Goal: Task Accomplishment & Management: Complete application form

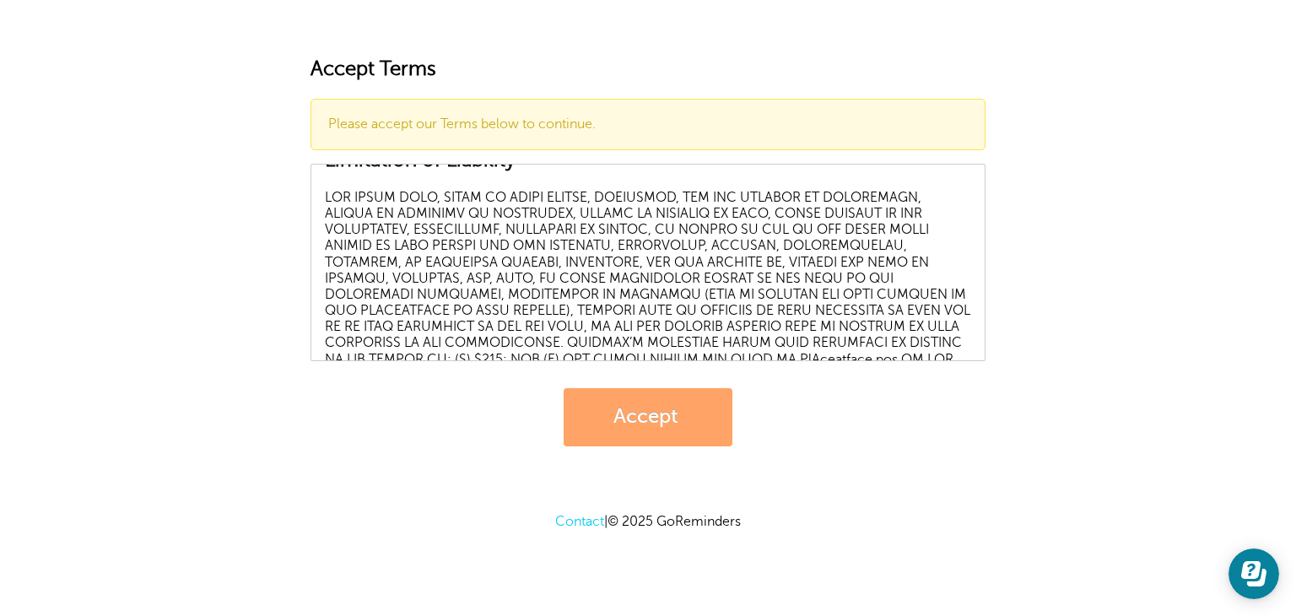
scroll to position [7221, 0]
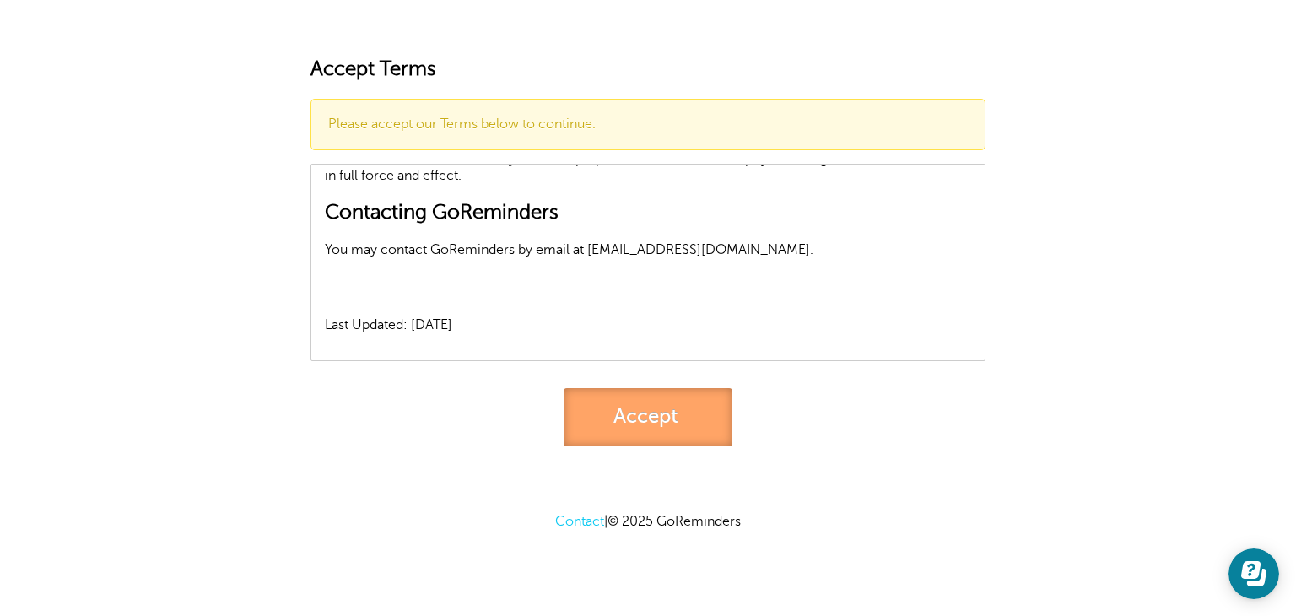
click at [691, 406] on link "Accept" at bounding box center [648, 417] width 169 height 58
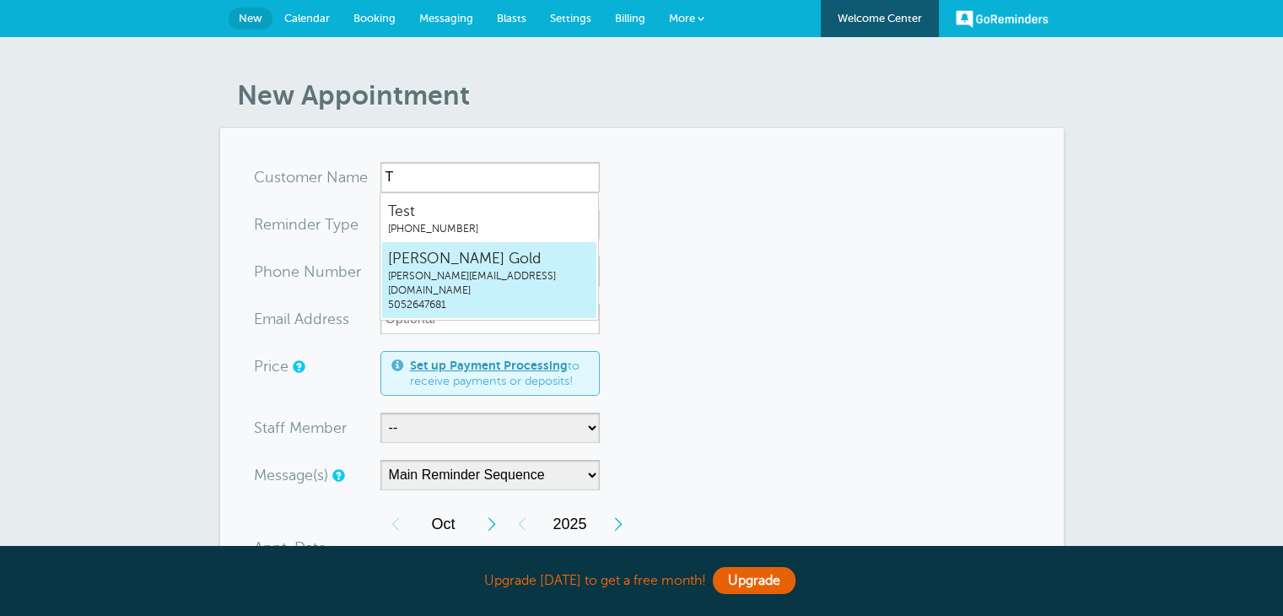
click at [440, 275] on span "travis@arklightnm.com" at bounding box center [489, 283] width 202 height 29
type input "TravisOrtegaGoldtravis@arklightnm.com5052647681"
type input "Travis Ortega Gold"
type input "5052647681"
type input "travis@arklightnm.com"
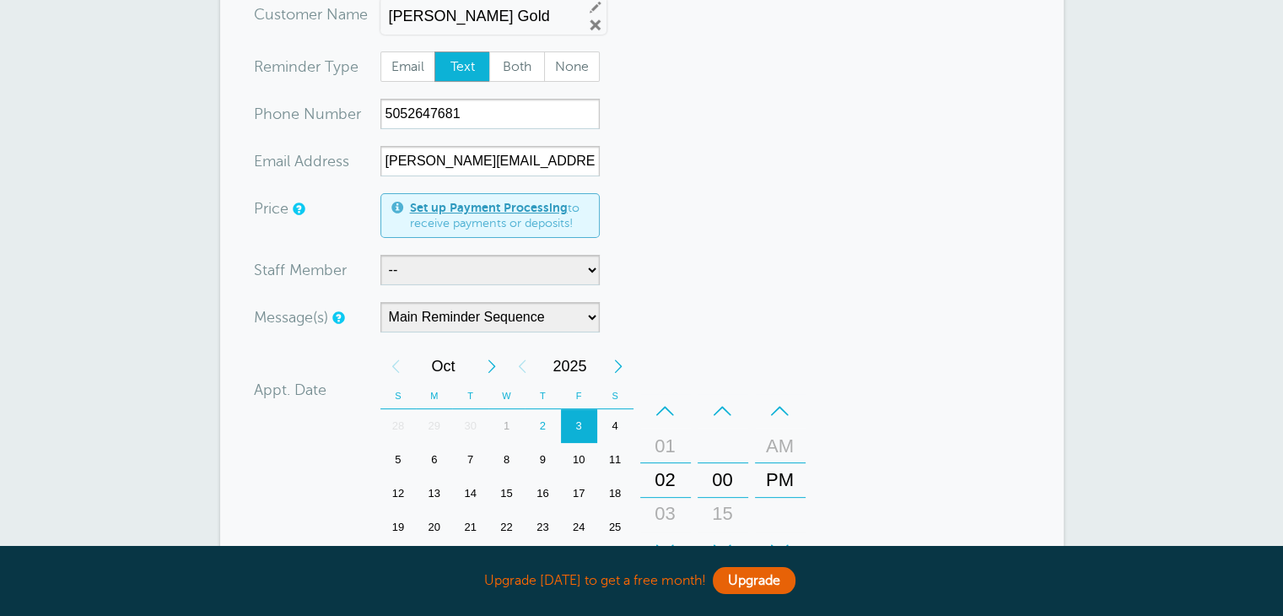
scroll to position [273, 0]
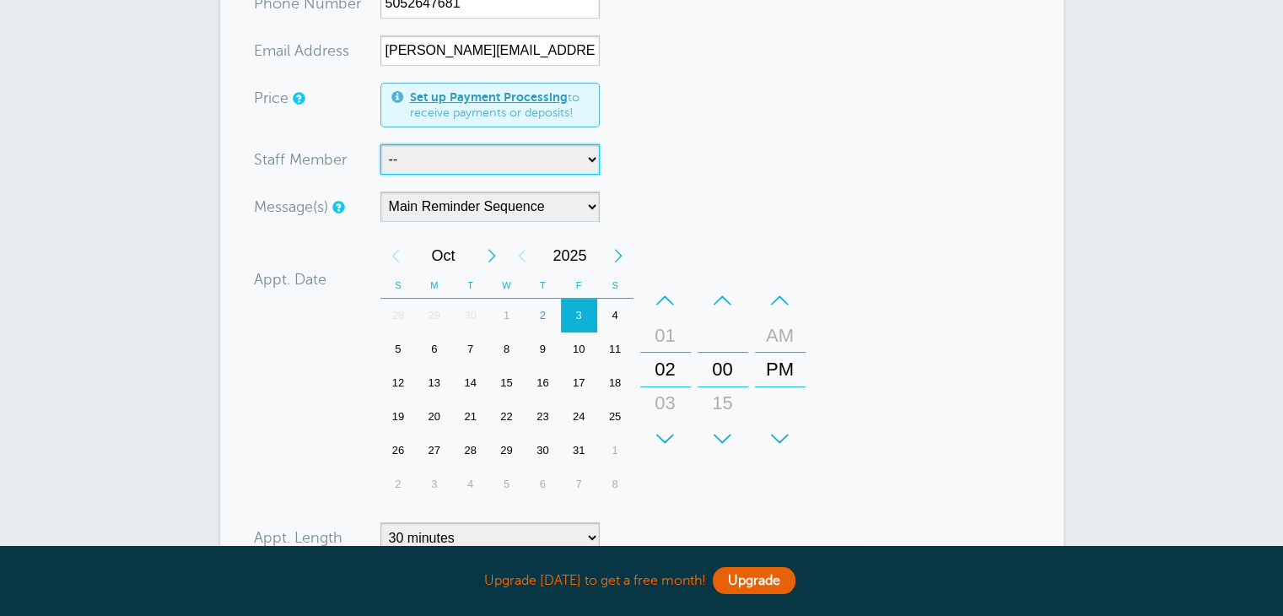
click at [561, 168] on select "-- Alex Murguia Krystal Ortega" at bounding box center [490, 159] width 219 height 30
select select "21689"
click at [381, 144] on select "-- Alex Murguia Krystal Ortega" at bounding box center [490, 159] width 219 height 30
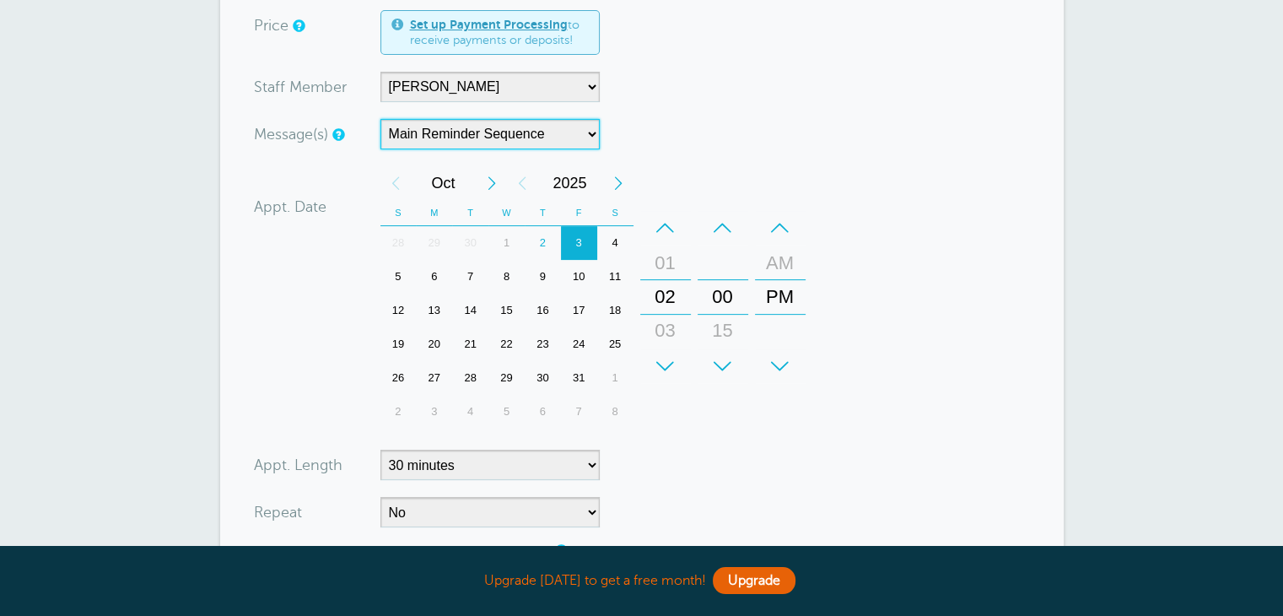
click at [555, 127] on select "Main Reminder Sequence" at bounding box center [490, 134] width 219 height 30
click at [666, 109] on form "You are creating a new customer. To use an existing customer select one from th…" at bounding box center [642, 259] width 776 height 886
click at [679, 321] on div "03" at bounding box center [665, 331] width 40 height 34
click at [719, 329] on div "15" at bounding box center [723, 331] width 40 height 34
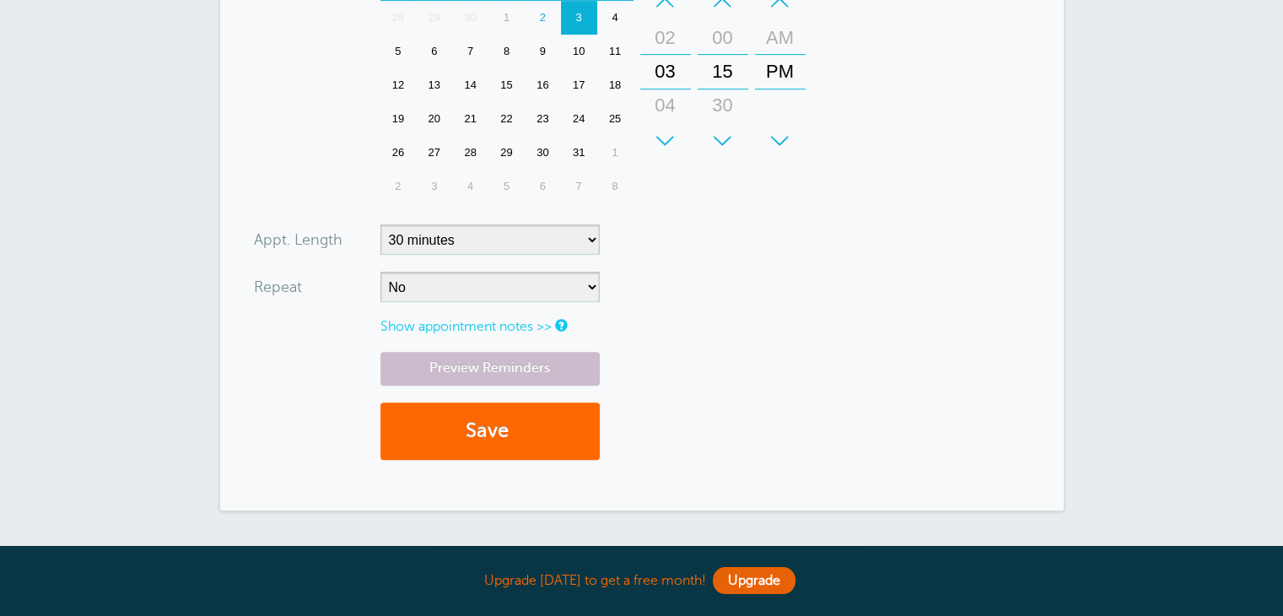
scroll to position [571, 0]
click at [552, 371] on link "Preview Reminders" at bounding box center [490, 368] width 219 height 33
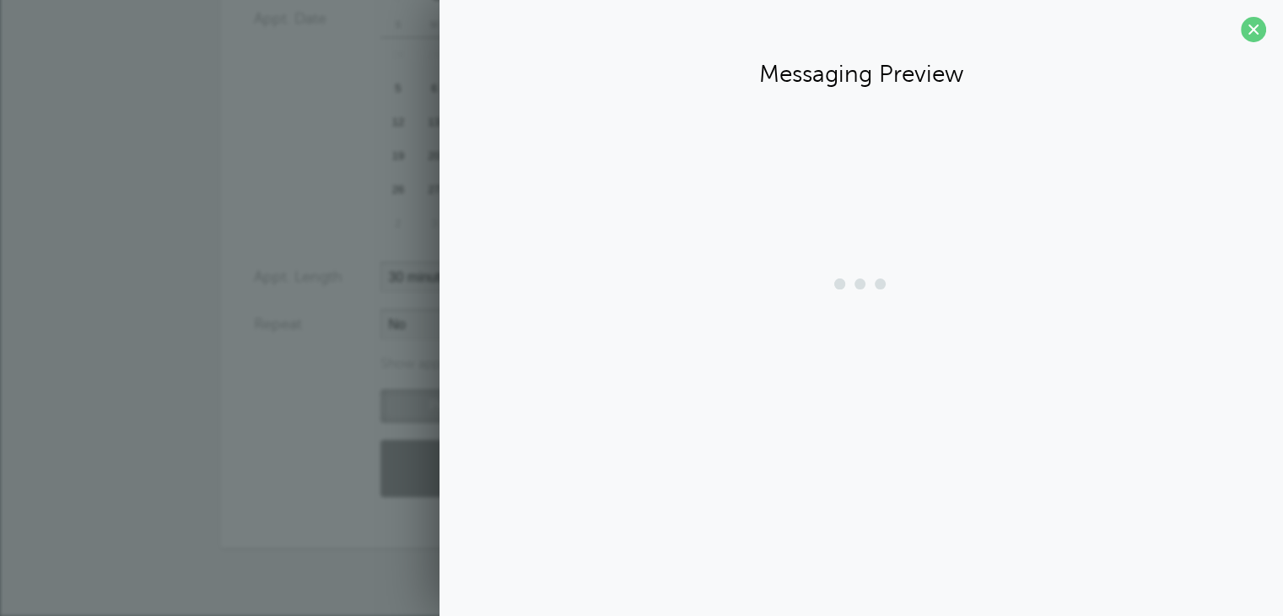
scroll to position [533, 0]
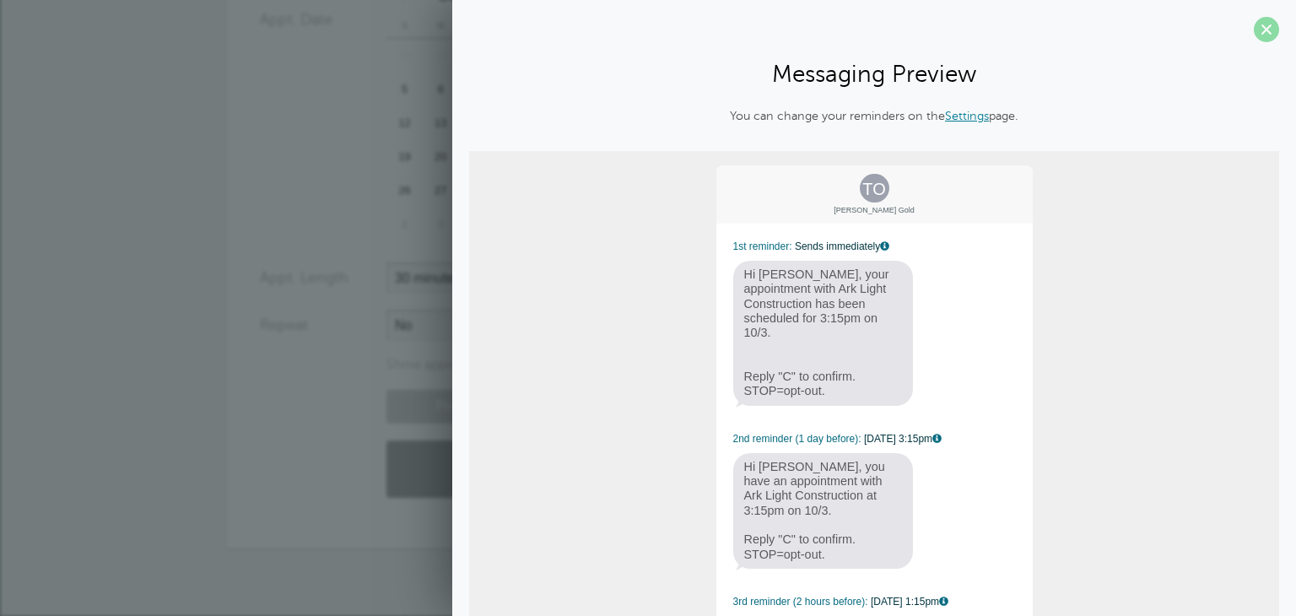
click at [1254, 31] on span at bounding box center [1266, 29] width 25 height 25
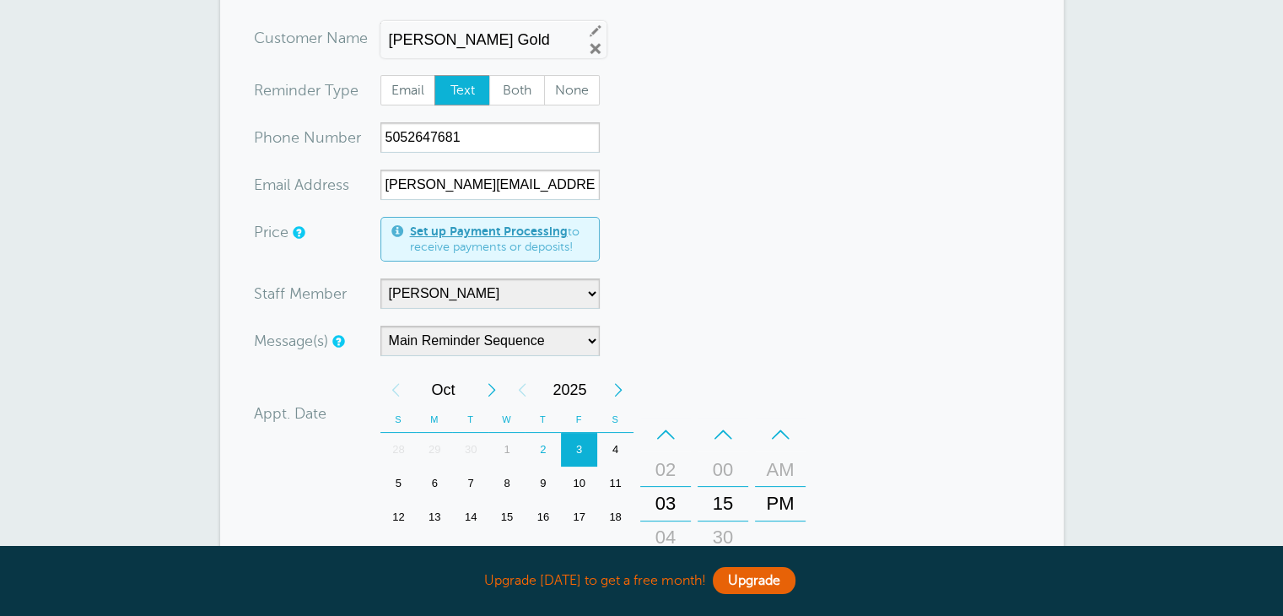
scroll to position [0, 0]
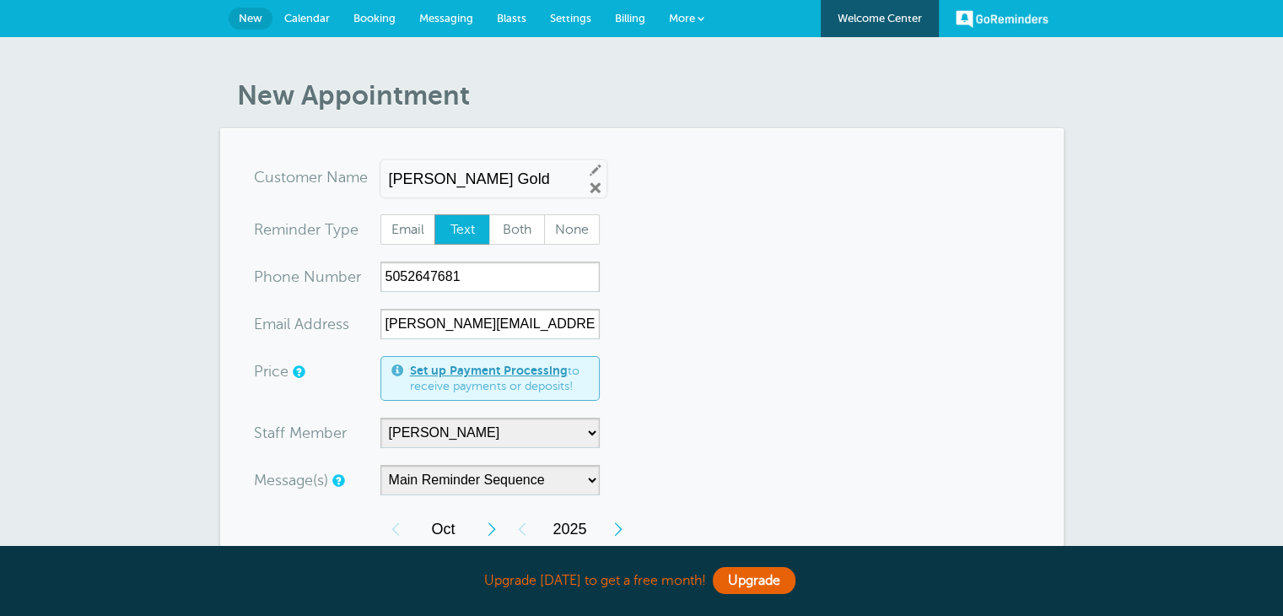
click at [300, 12] on span "Calendar" at bounding box center [307, 18] width 46 height 13
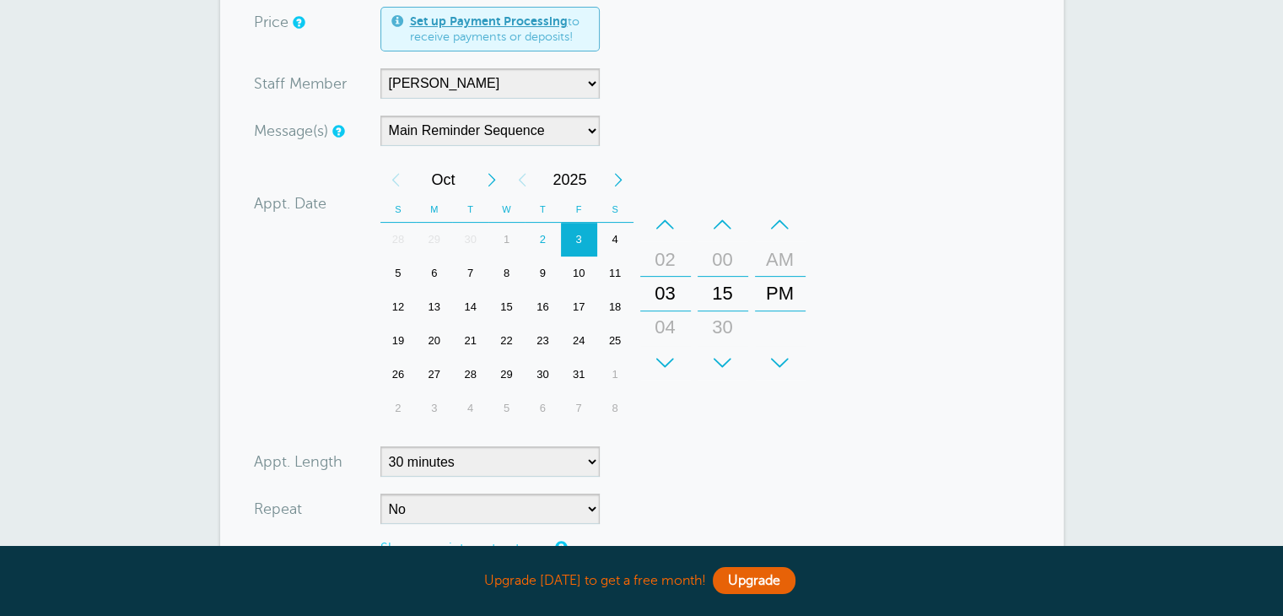
scroll to position [3, 0]
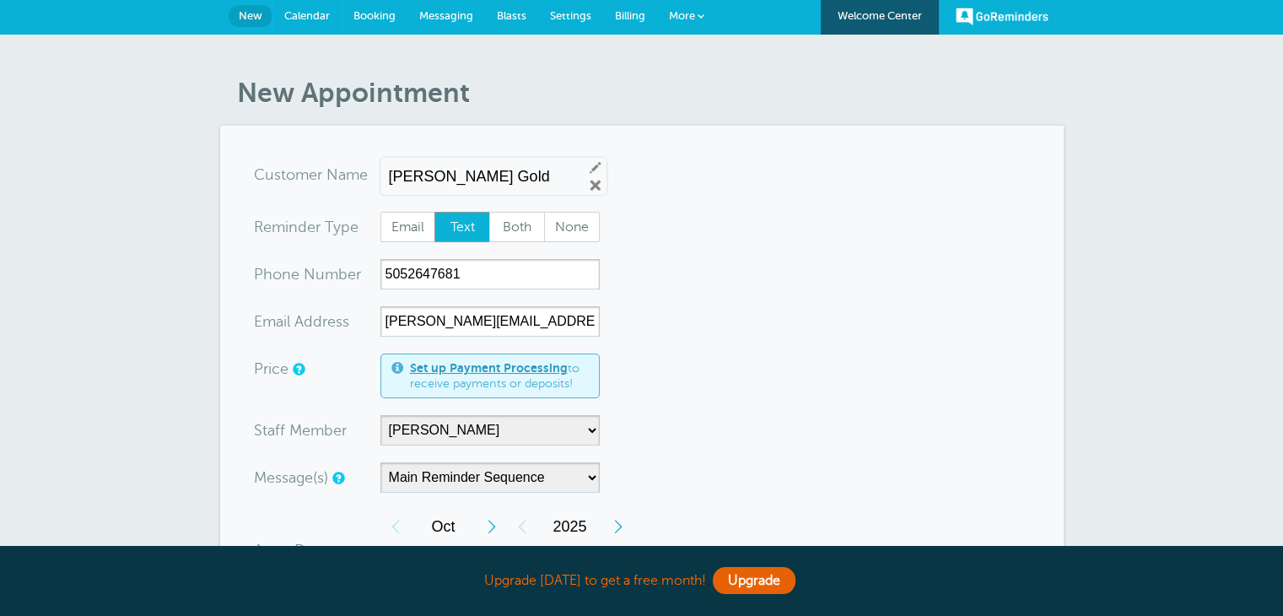
click at [307, 11] on span "Calendar" at bounding box center [307, 15] width 46 height 13
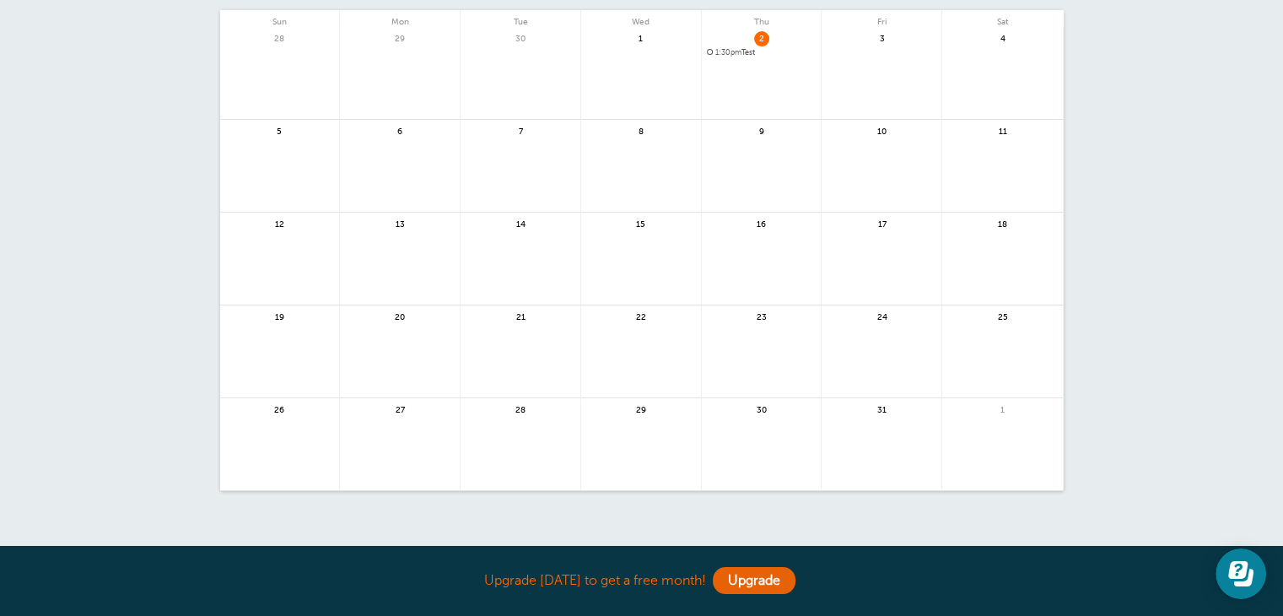
scroll to position [118, 0]
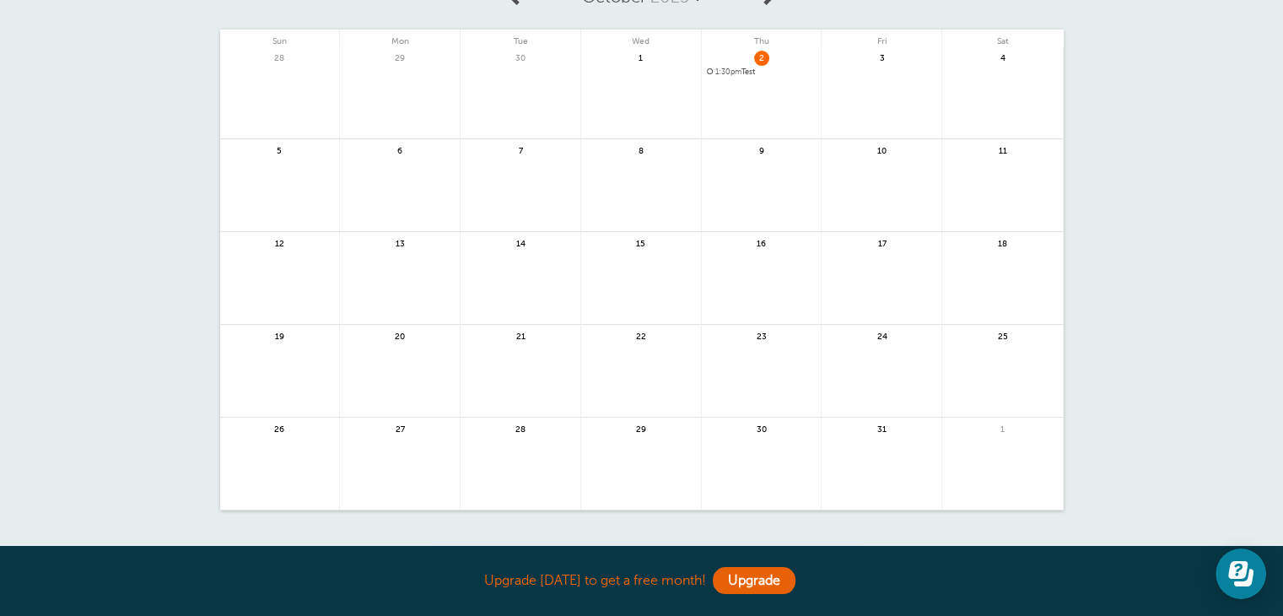
click at [759, 58] on span "2" at bounding box center [761, 57] width 15 height 13
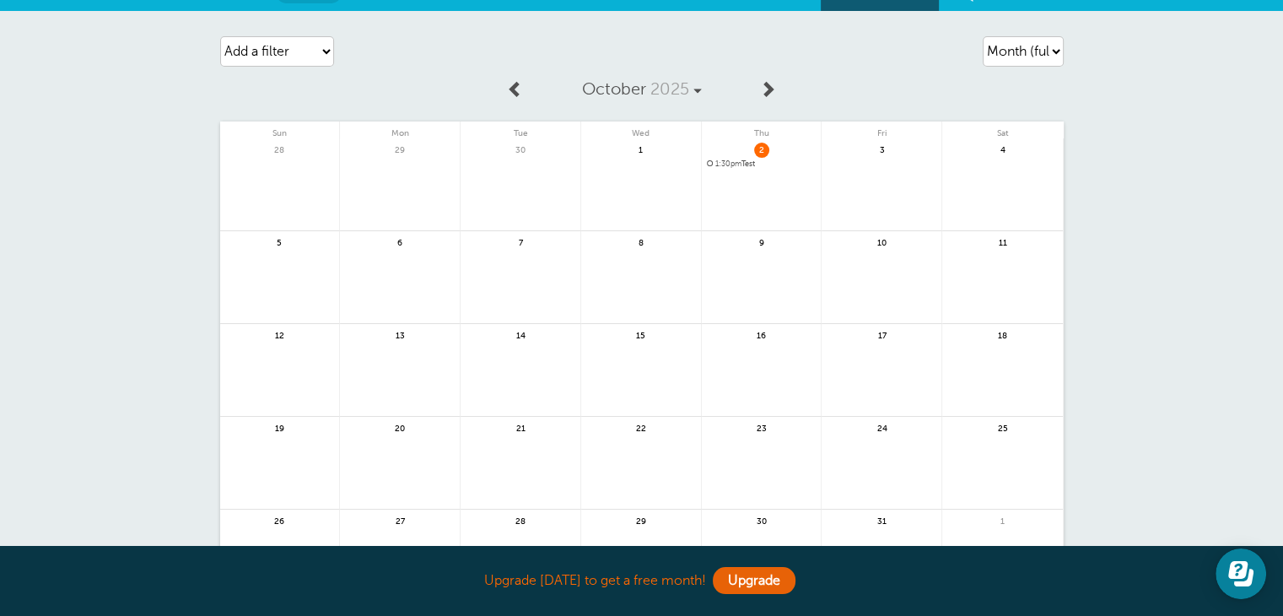
scroll to position [0, 0]
